Goal: Task Accomplishment & Management: Complete application form

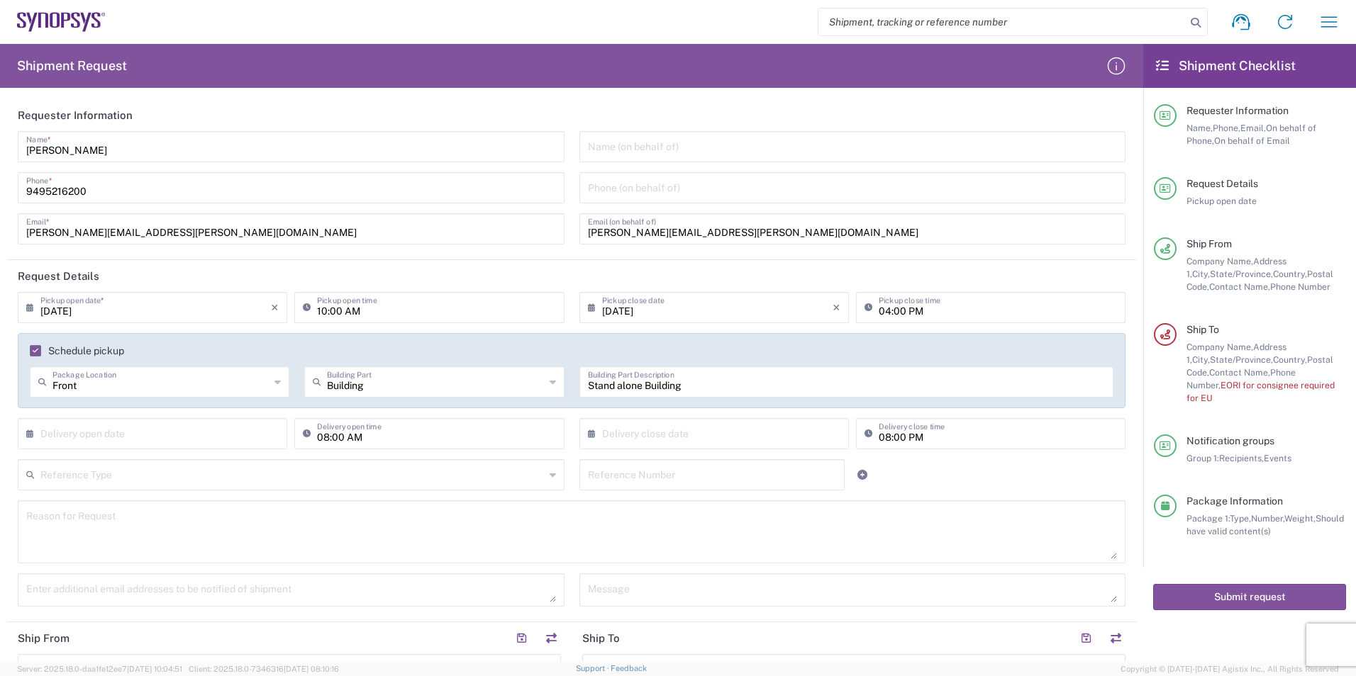
scroll to position [739, 0]
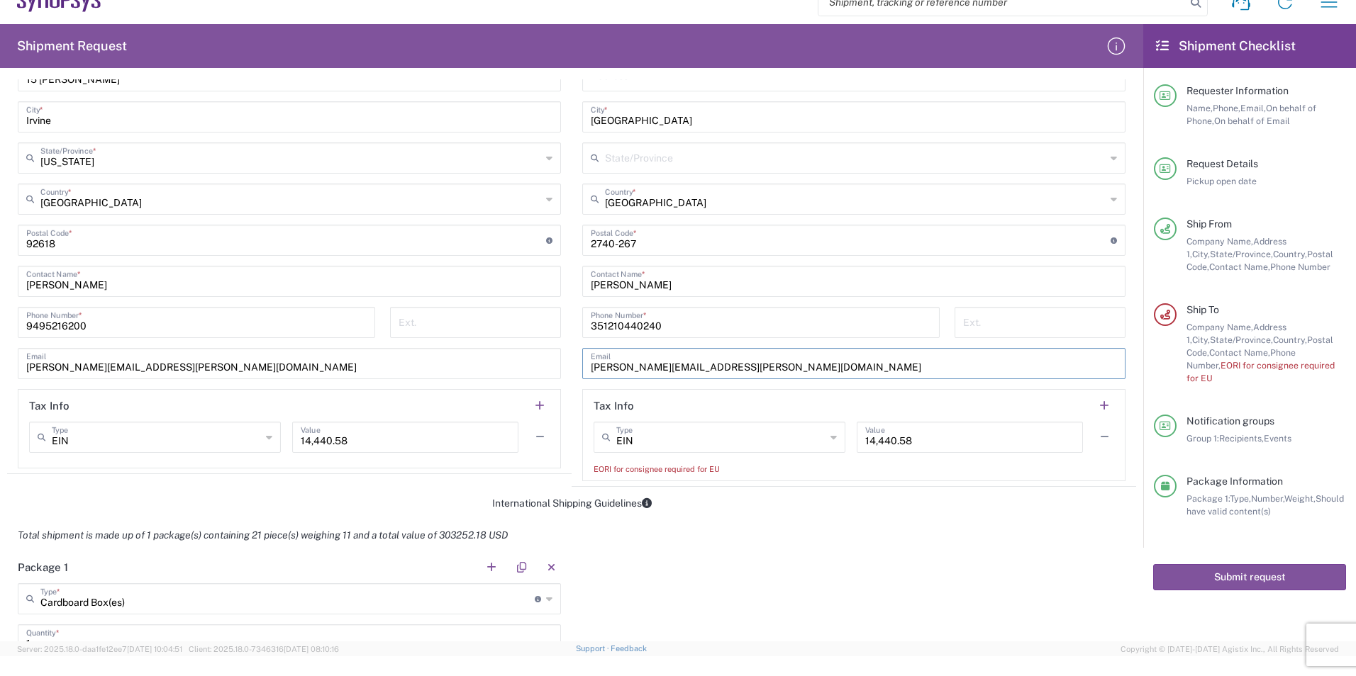
click at [652, 442] on input "EIN" at bounding box center [720, 436] width 209 height 25
click at [658, 411] on header "Tax Info" at bounding box center [854, 406] width 542 height 32
type input "EIN"
click at [648, 477] on agx-form-section "Tax Info EIN Type EIN EORI Other TIN VAT 14,440.58 Value EORI for consignee req…" at bounding box center [853, 435] width 543 height 92
click at [649, 472] on div "EORI for consignee required for EU" at bounding box center [853, 469] width 520 height 13
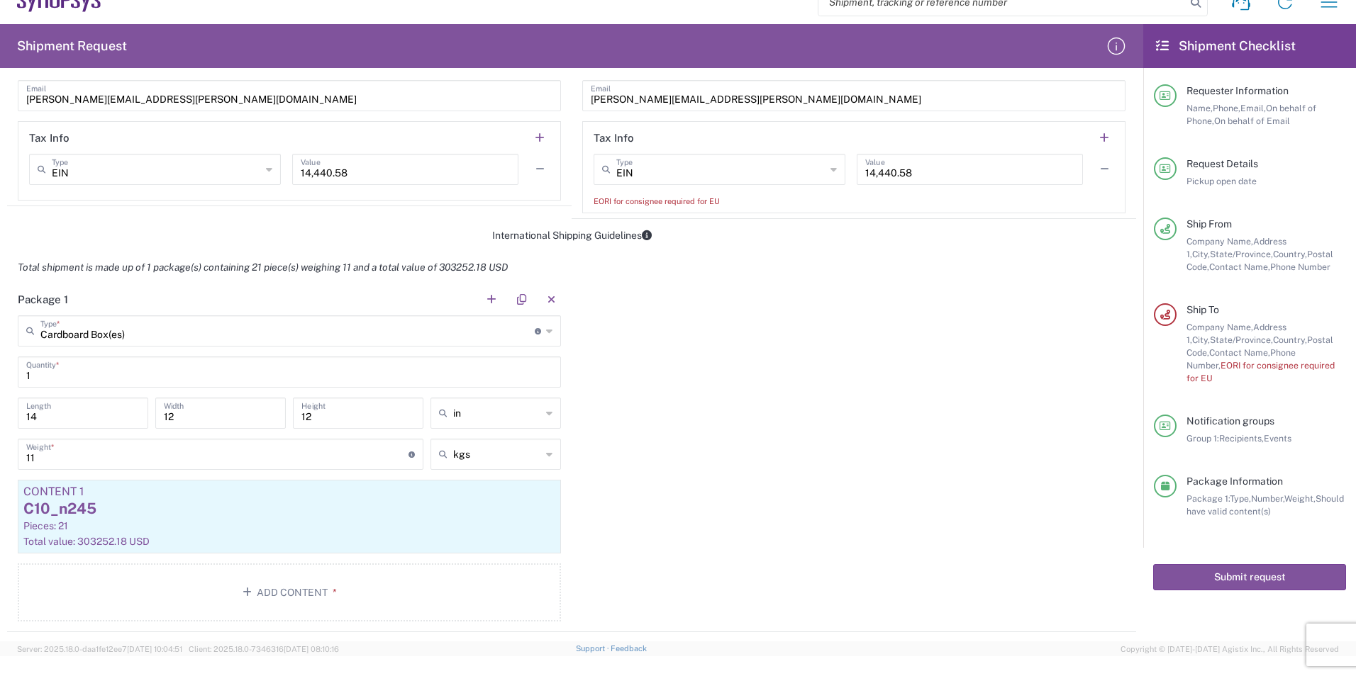
scroll to position [810, 0]
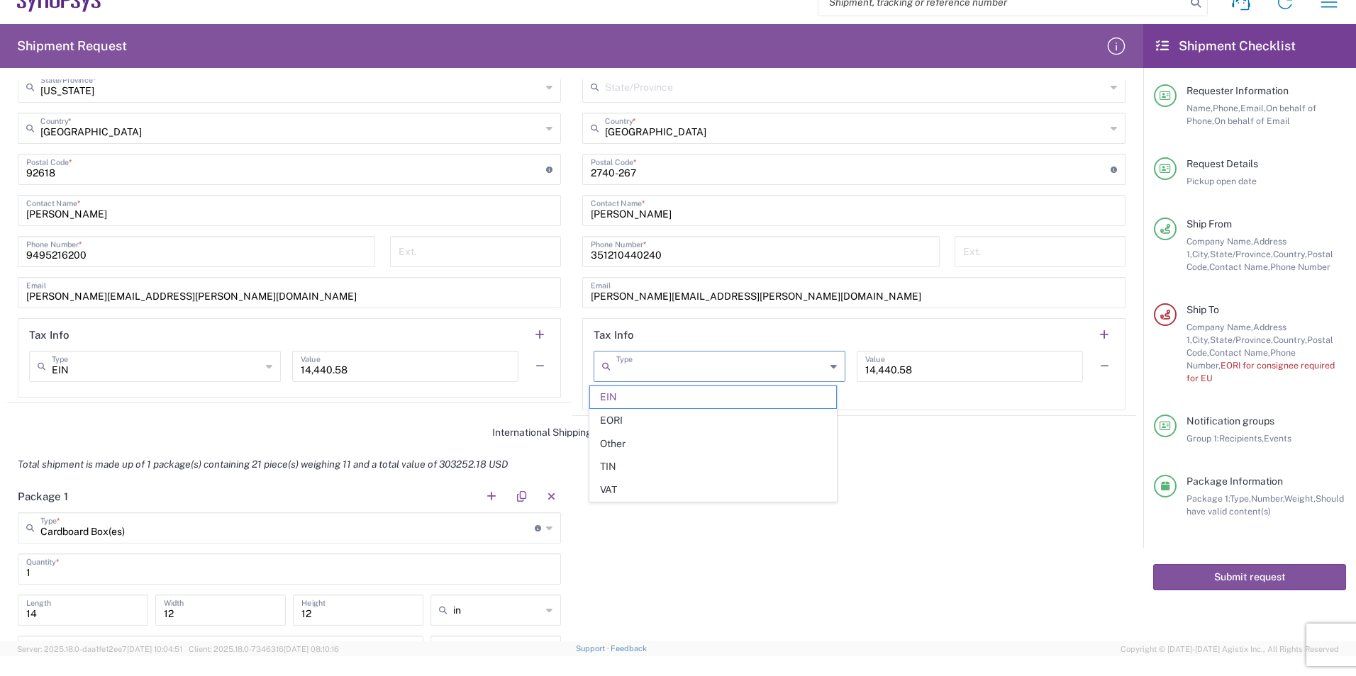
drag, startPoint x: 659, startPoint y: 376, endPoint x: 552, endPoint y: 376, distance: 107.1
click at [552, 376] on div "Ship From Location [GEOGRAPHIC_DATA] DE04 Agrate Brianza IT01 [GEOGRAPHIC_DATA]…" at bounding box center [571, 104] width 1129 height 623
click at [1202, 564] on button "Submit request" at bounding box center [1249, 577] width 193 height 26
click at [637, 369] on input "EIN" at bounding box center [720, 365] width 209 height 25
click at [637, 421] on span "EORI" at bounding box center [713, 421] width 246 height 22
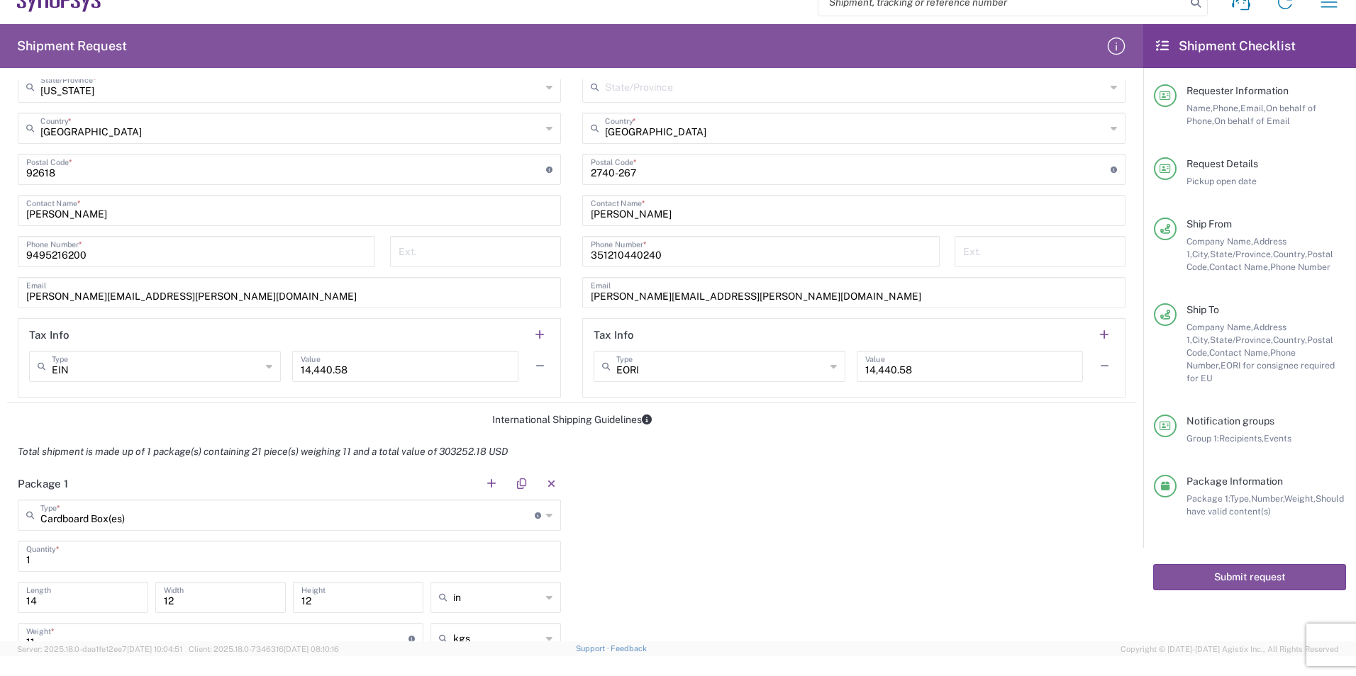
click at [642, 372] on input "EORI" at bounding box center [720, 365] width 209 height 25
type input "EORI"
click at [642, 372] on input "EORI" at bounding box center [720, 365] width 209 height 25
click at [1195, 569] on button "Submit request" at bounding box center [1249, 577] width 193 height 26
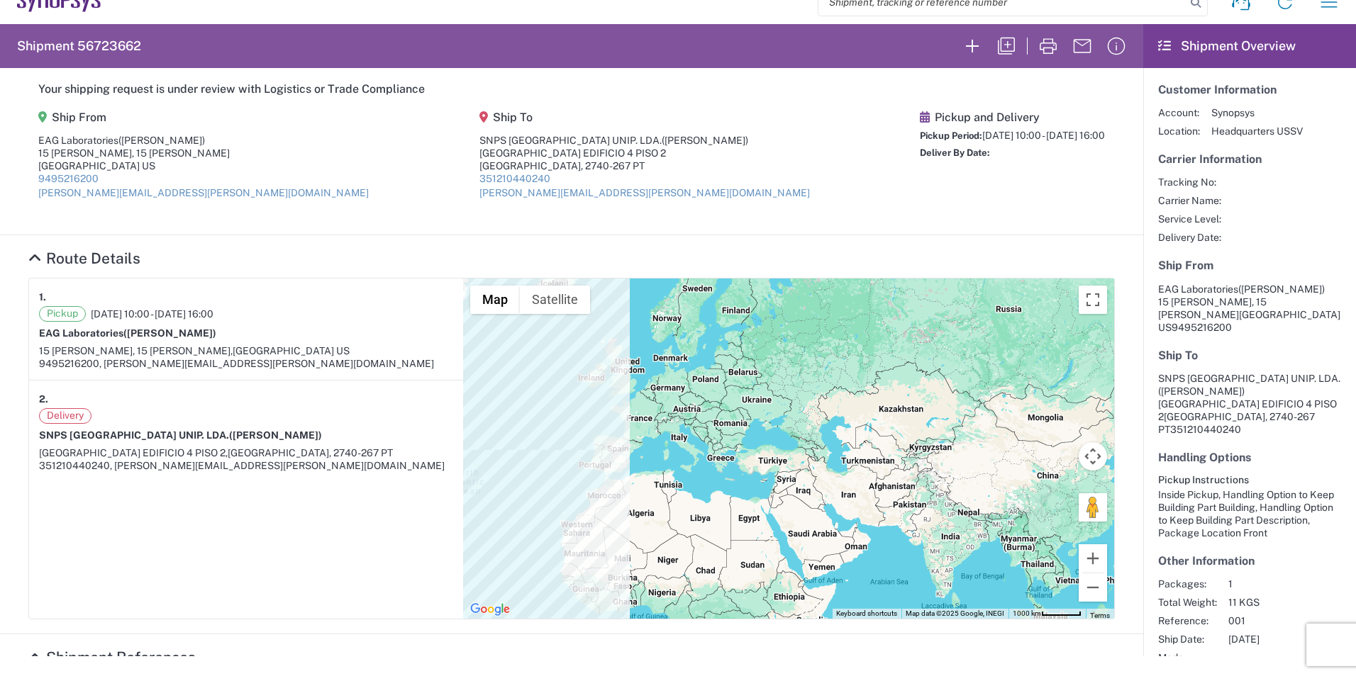
drag, startPoint x: 622, startPoint y: 446, endPoint x: 1014, endPoint y: 406, distance: 393.4
click at [1012, 406] on div at bounding box center [788, 449] width 651 height 340
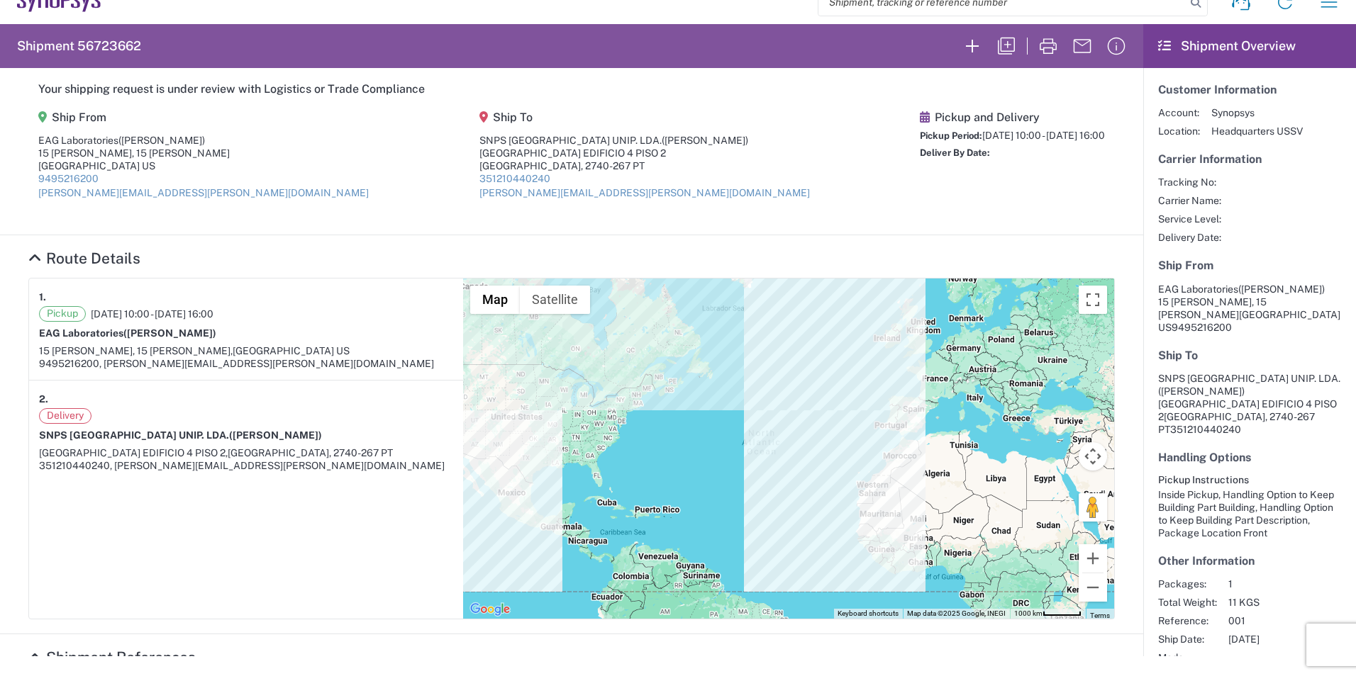
drag, startPoint x: 875, startPoint y: 445, endPoint x: 909, endPoint y: 441, distance: 34.3
click at [909, 441] on div at bounding box center [788, 449] width 651 height 340
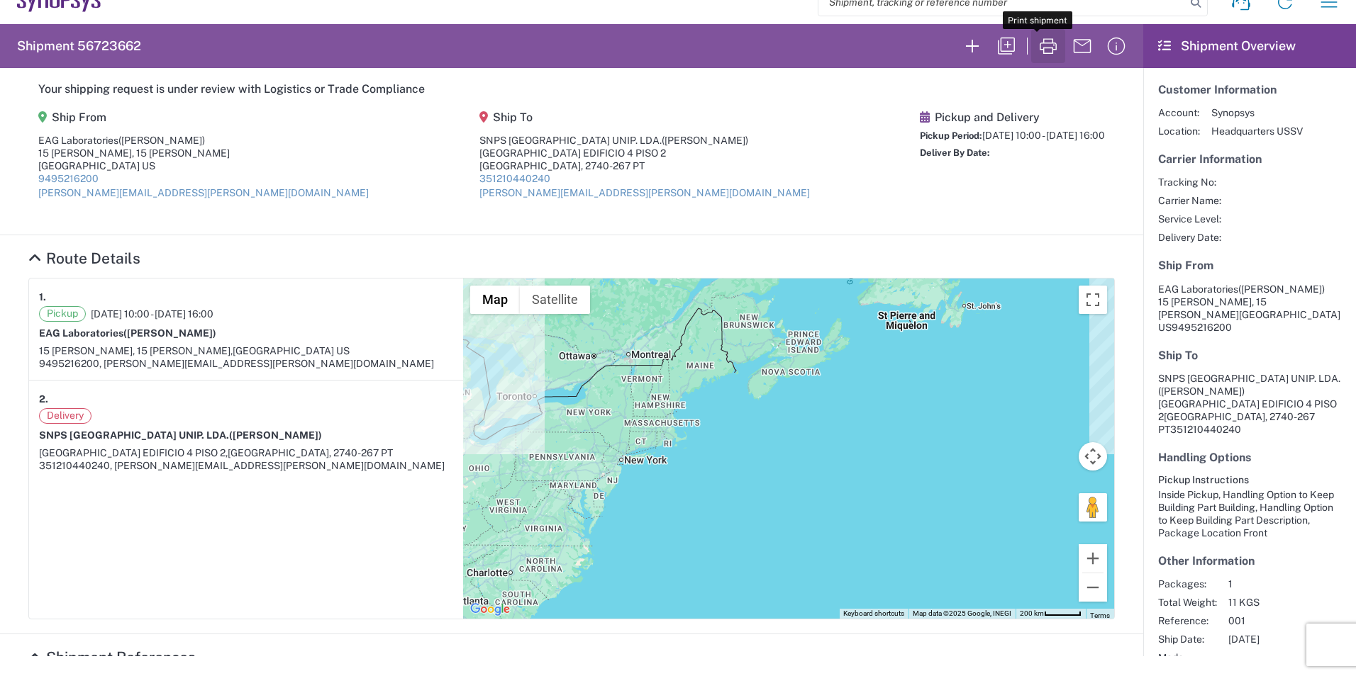
click at [1037, 54] on icon "button" at bounding box center [1048, 46] width 23 height 23
